Goal: Book appointment/travel/reservation

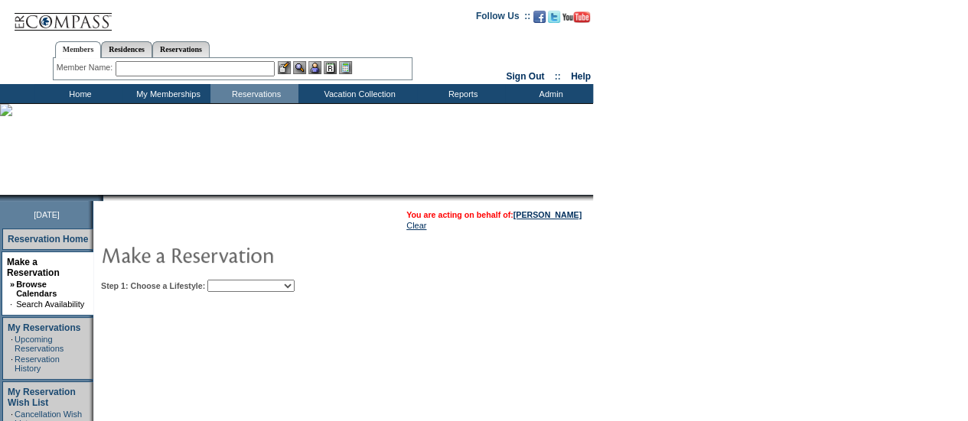
click at [268, 290] on select "Beach Leisure Metropolitan Mountain OIAL for Adventure OIAL for Couples OIAL fo…" at bounding box center [250, 286] width 87 height 12
select select "Beach"
click at [233, 280] on select "Beach Leisure Metropolitan Mountain OIAL for Adventure OIAL for Couples OIAL fo…" at bounding box center [250, 286] width 87 height 12
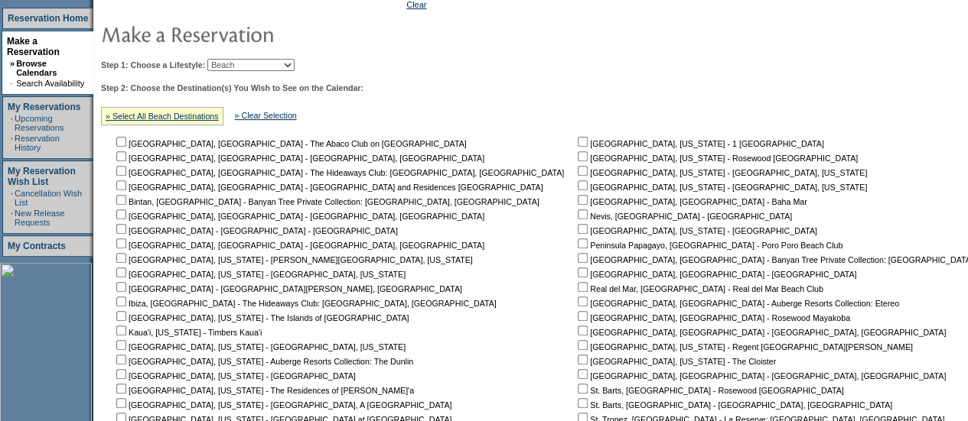
scroll to position [233, 0]
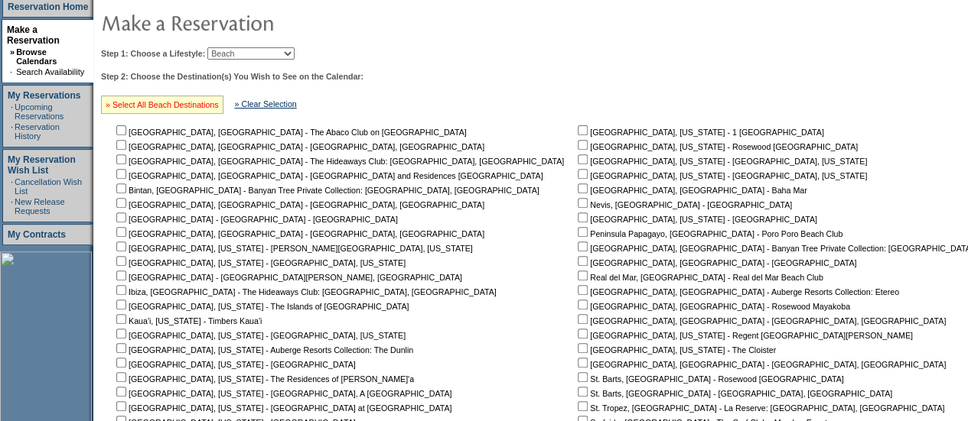
click at [185, 101] on link "» Select All Beach Destinations" at bounding box center [162, 104] width 113 height 9
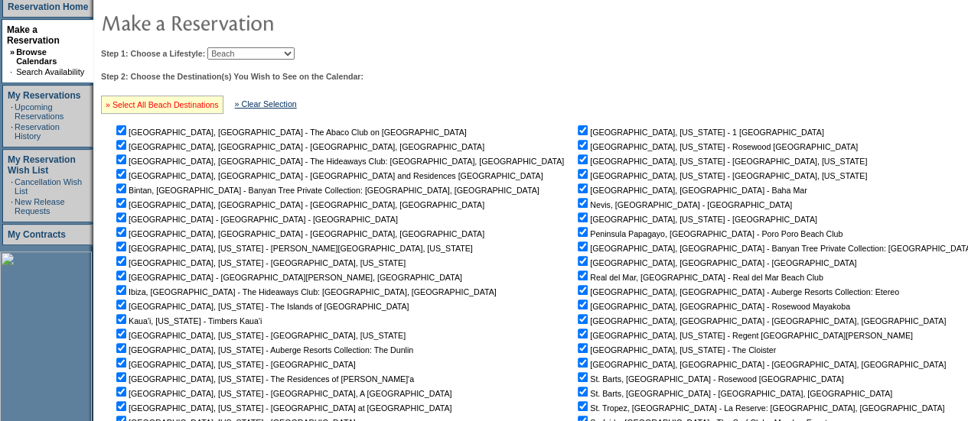
checkbox input "true"
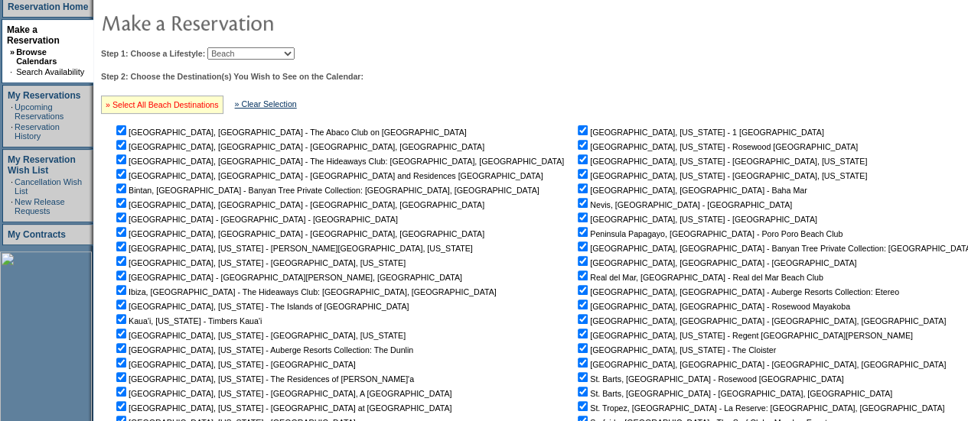
checkbox input "true"
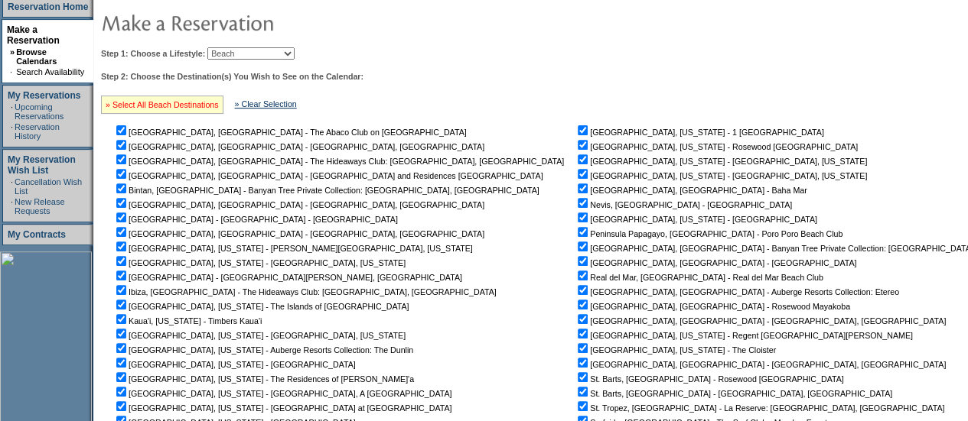
checkbox input "true"
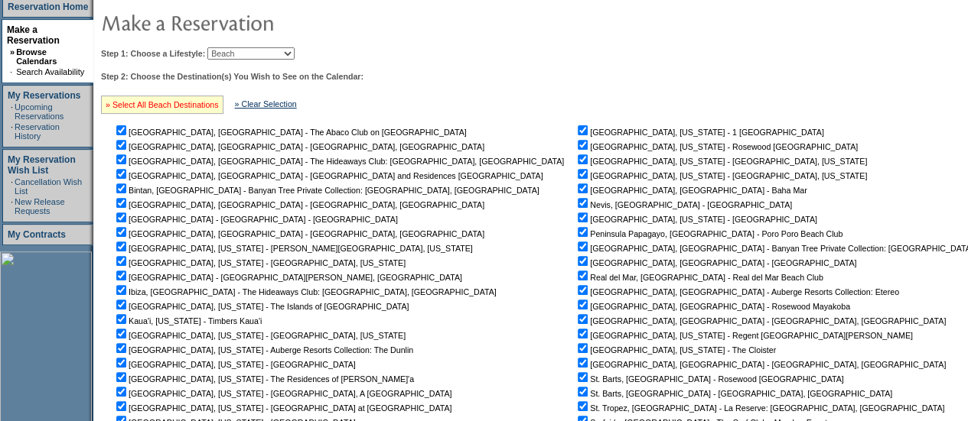
checkbox input "true"
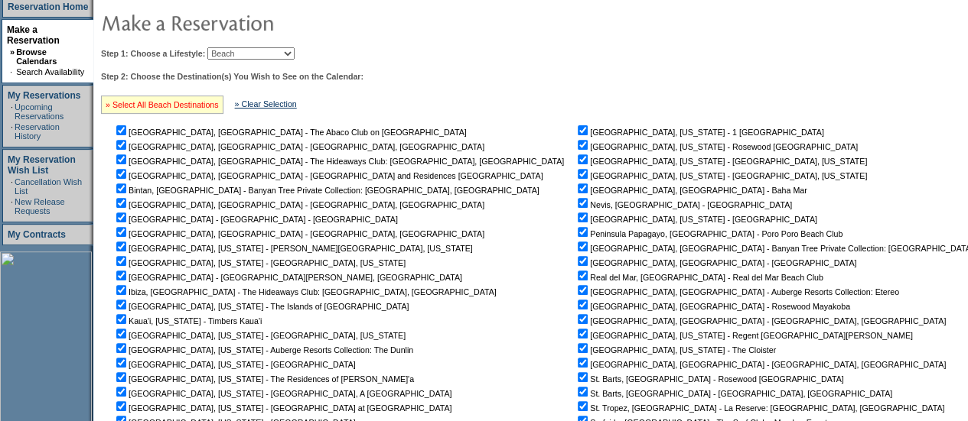
checkbox input "true"
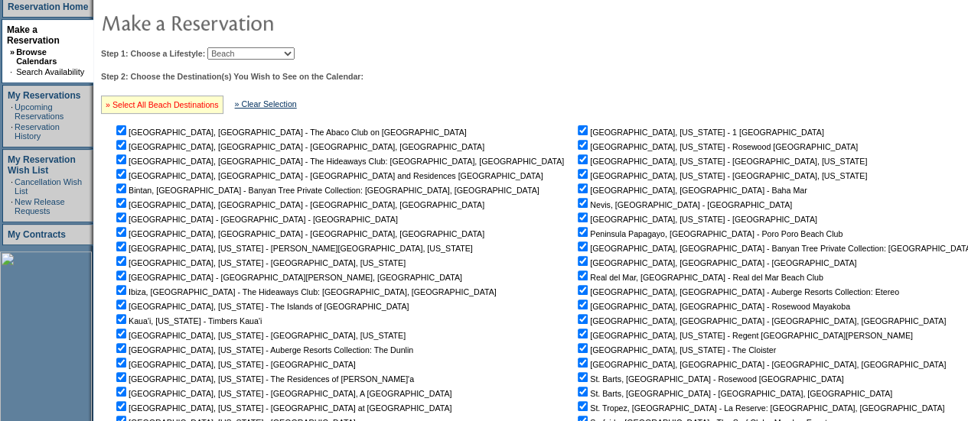
checkbox input "true"
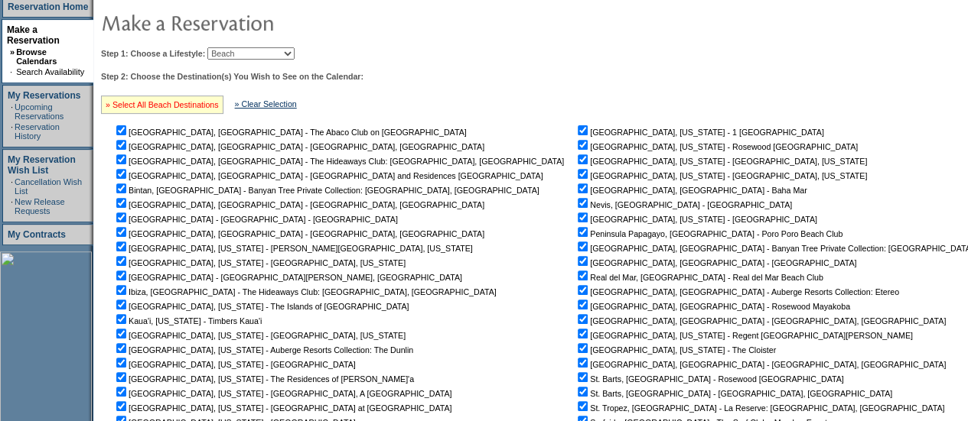
checkbox input "true"
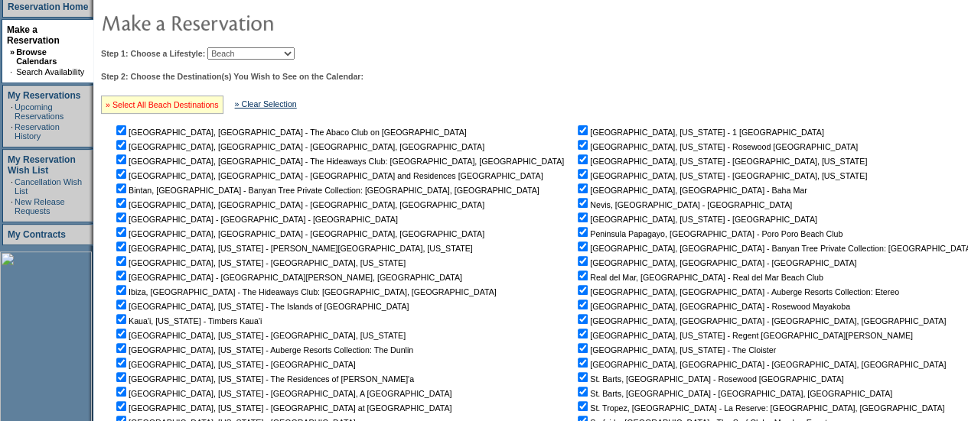
checkbox input "true"
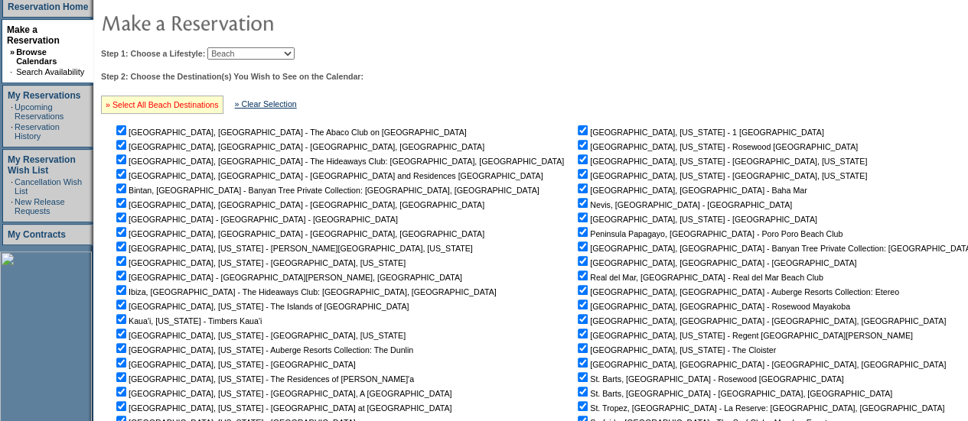
checkbox input "true"
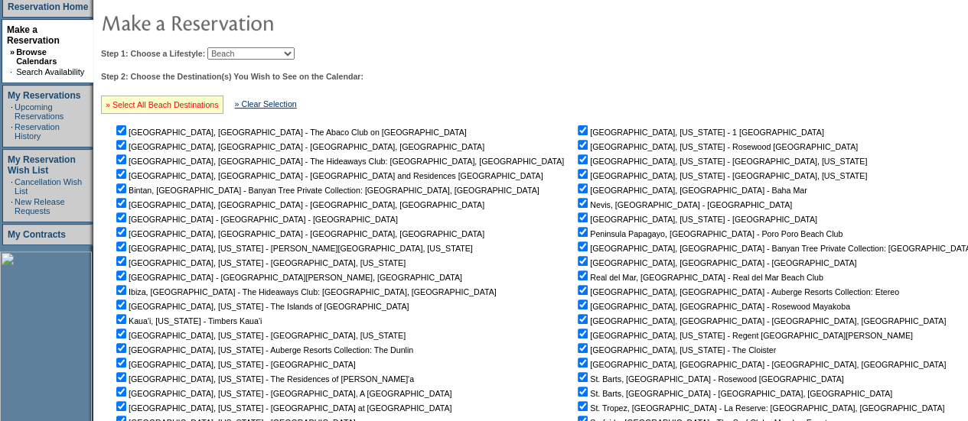
checkbox input "true"
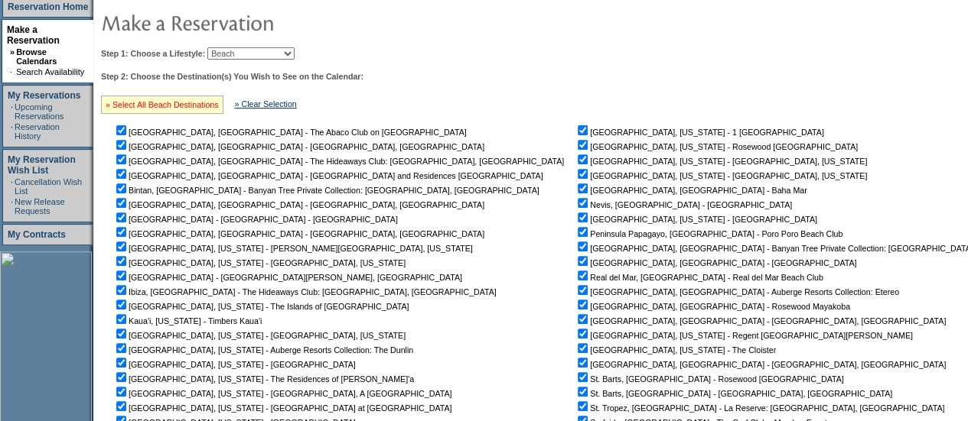
checkbox input "true"
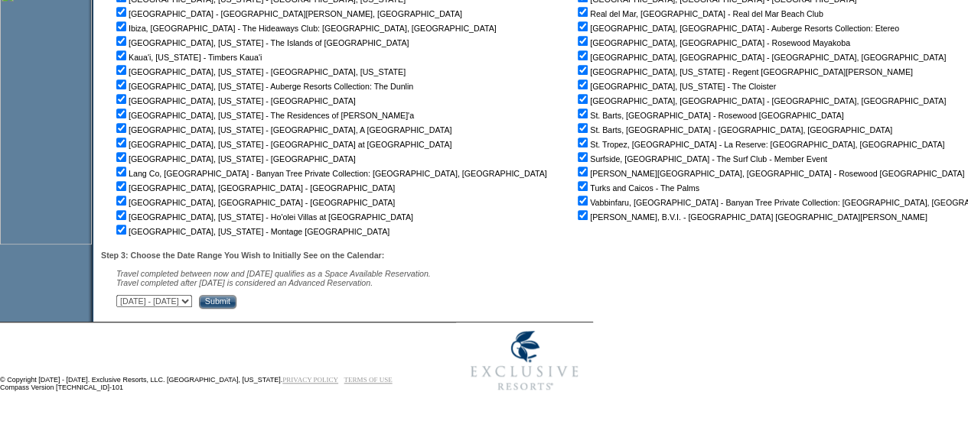
click at [192, 297] on select "[DATE] - [DATE] [DATE] - [DATE] [DATE] - [DATE] [DATE] - [DATE] [DATE] - [DATE]…" at bounding box center [154, 301] width 76 height 12
select select "[DATE]|[DATE]"
click at [124, 295] on select "[DATE] - [DATE] [DATE] - [DATE] [DATE] - [DATE] [DATE] - [DATE] [DATE] - [DATE]…" at bounding box center [154, 301] width 76 height 12
click at [236, 307] on input "Submit" at bounding box center [217, 302] width 37 height 14
